Goal: Find specific page/section: Find specific page/section

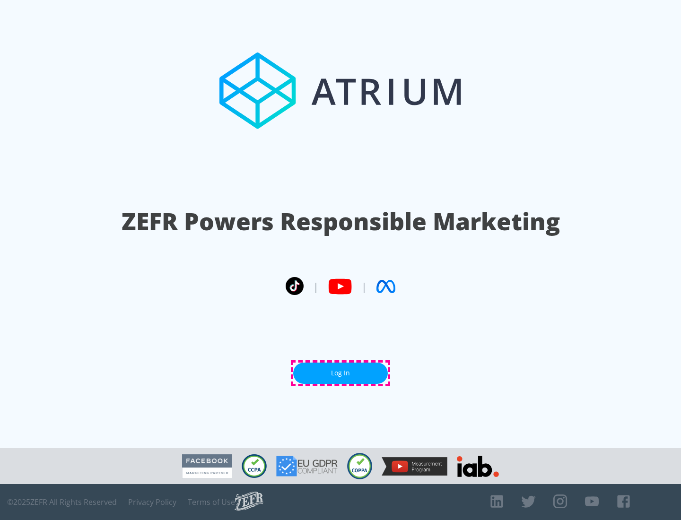
click at [341, 373] on link "Log In" at bounding box center [340, 373] width 95 height 21
